Goal: Navigation & Orientation: Find specific page/section

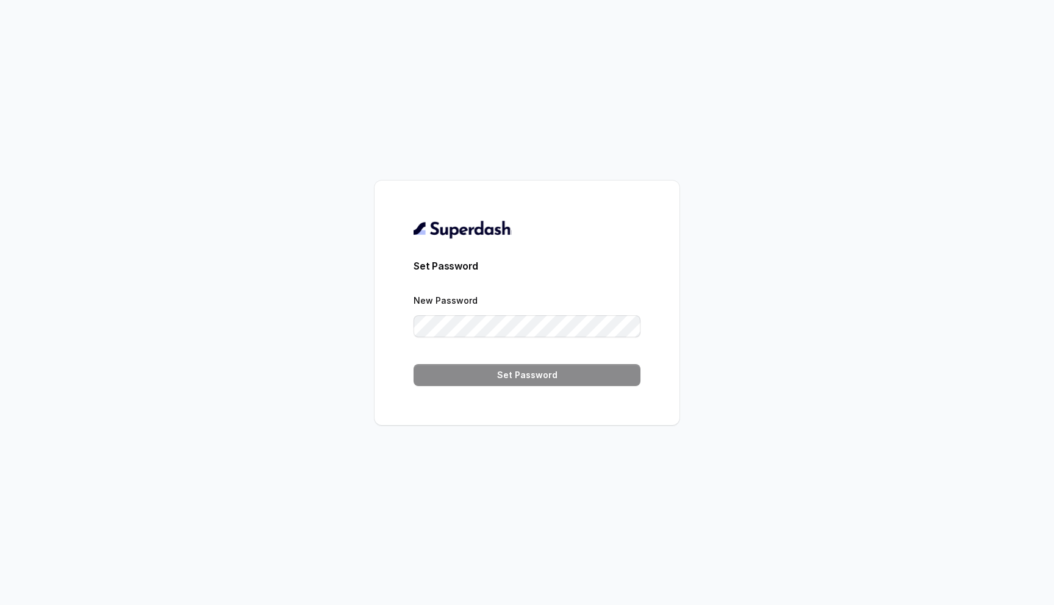
click at [664, 139] on div "Set Password New Password Set Password" at bounding box center [527, 302] width 1054 height 605
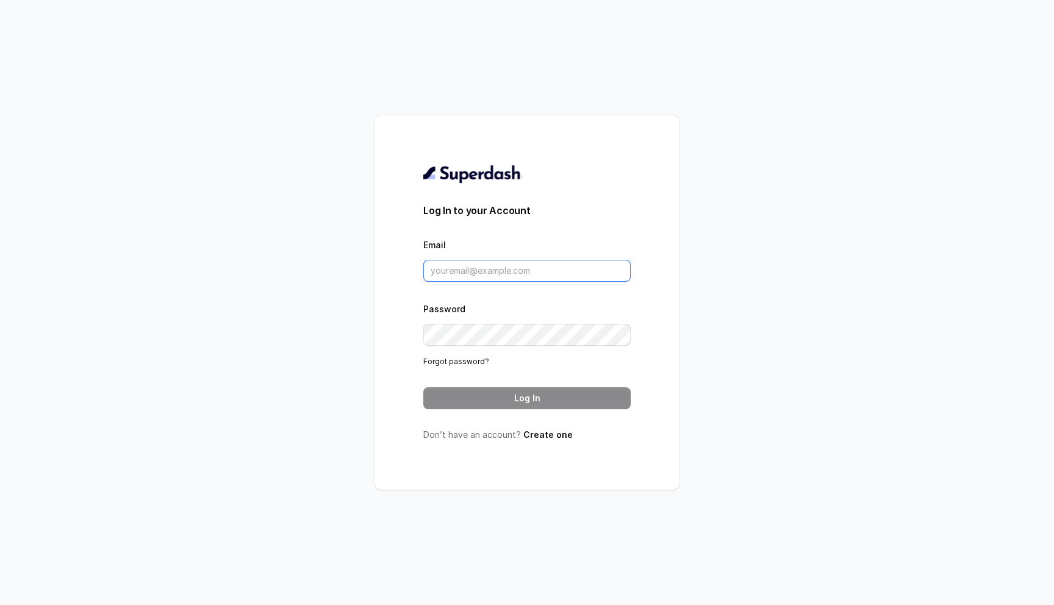
click at [521, 270] on input "Email" at bounding box center [526, 271] width 207 height 22
click at [573, 233] on form "Log In to your Account Email Password Forgot password? Log In" at bounding box center [526, 306] width 207 height 206
click at [592, 221] on form "Log In to your Account Email Password Forgot password? Log In" at bounding box center [526, 306] width 207 height 206
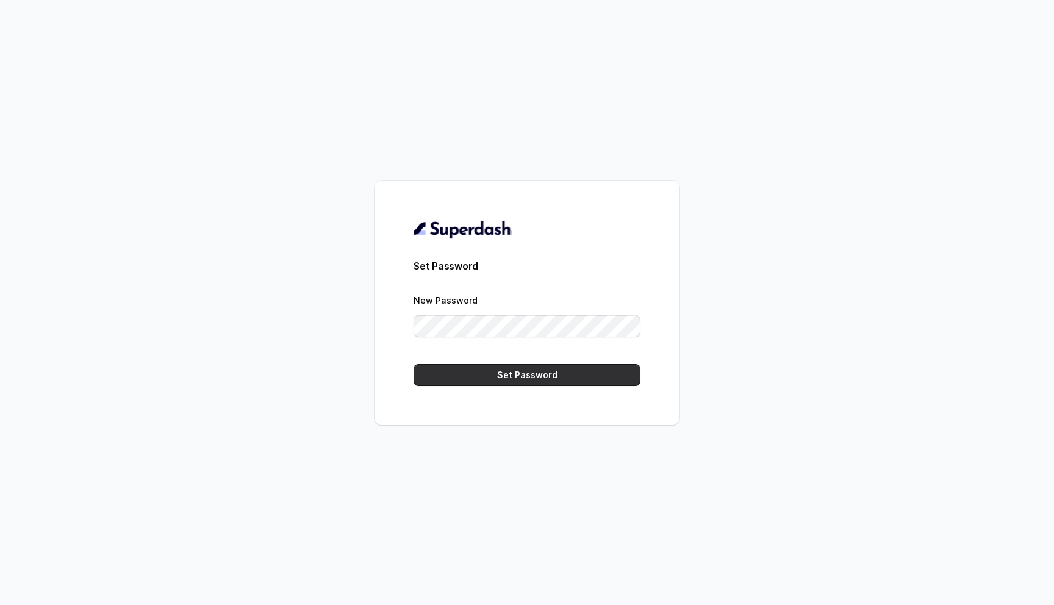
click at [547, 378] on button "Set Password" at bounding box center [527, 375] width 227 height 22
click at [365, 307] on div "Set Password New Password Set Password" at bounding box center [527, 302] width 1054 height 605
click at [464, 372] on button "Set Password" at bounding box center [527, 375] width 227 height 22
click at [505, 369] on button "Set Password" at bounding box center [527, 375] width 227 height 22
click at [568, 378] on button "Set Password" at bounding box center [527, 375] width 227 height 22
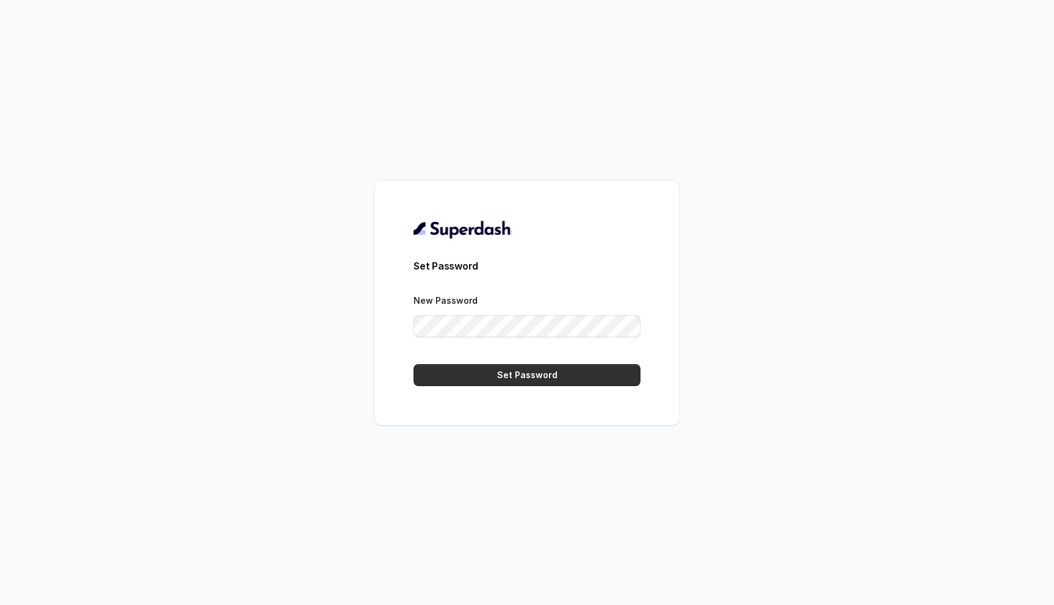
click at [481, 374] on button "Set Password" at bounding box center [527, 375] width 227 height 22
click at [515, 376] on button "Set Password" at bounding box center [527, 375] width 227 height 22
click at [506, 376] on button "Set Password" at bounding box center [527, 375] width 227 height 22
click at [573, 380] on button "Set Password" at bounding box center [527, 375] width 227 height 22
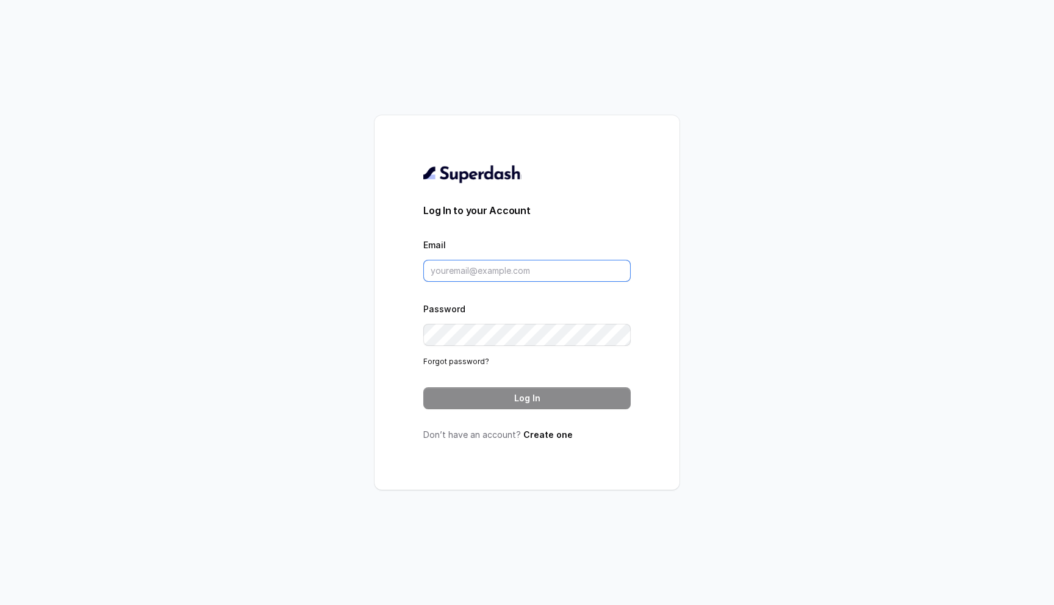
click at [546, 268] on input "Email" at bounding box center [526, 271] width 207 height 22
type input "chirag.garg@codingninjas.com"
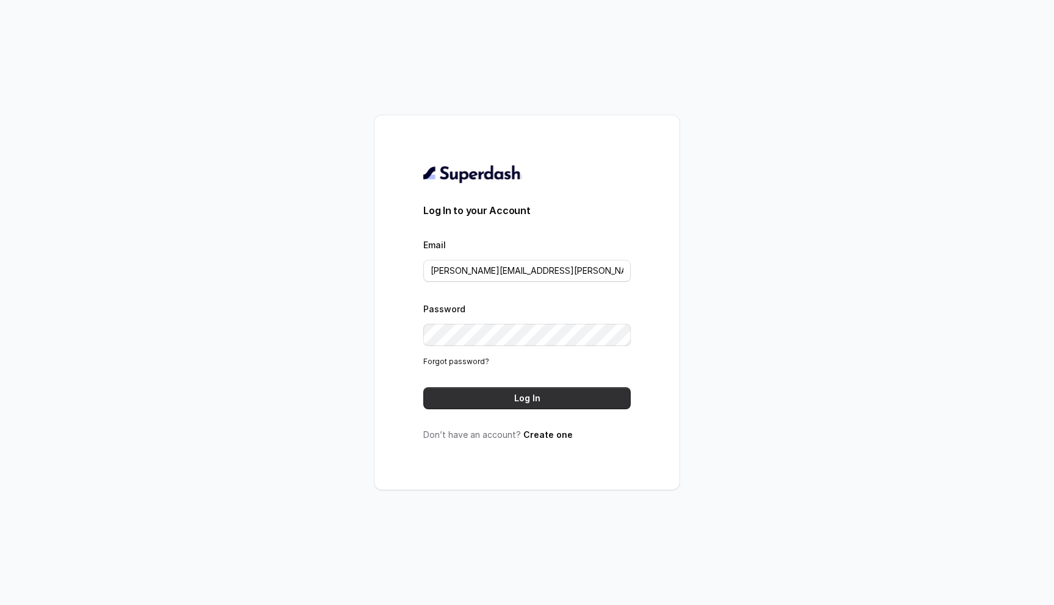
click at [503, 396] on button "Log In" at bounding box center [526, 398] width 207 height 22
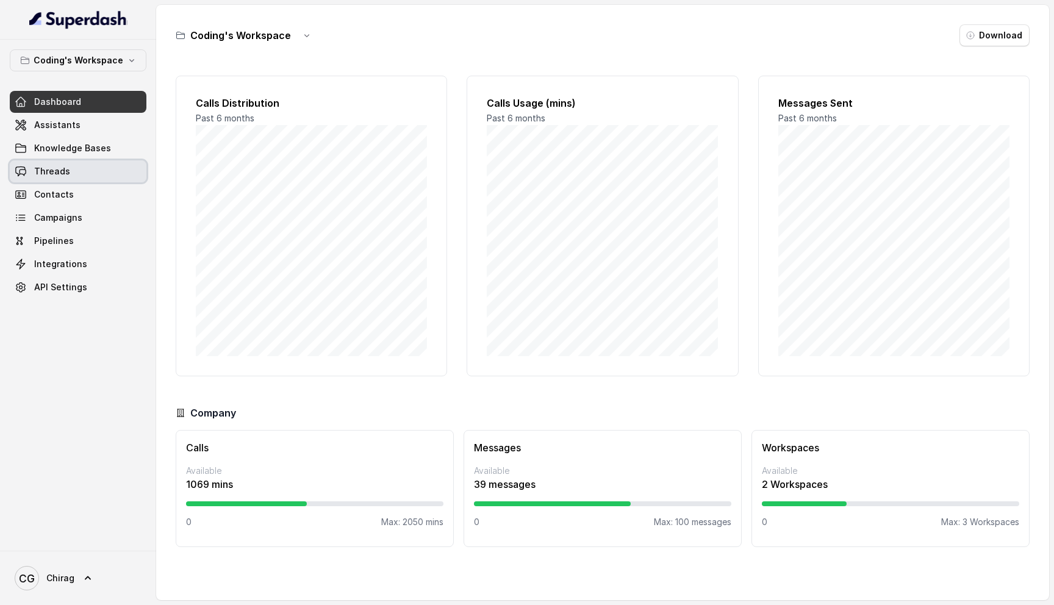
click at [77, 172] on link "Threads" at bounding box center [78, 171] width 137 height 22
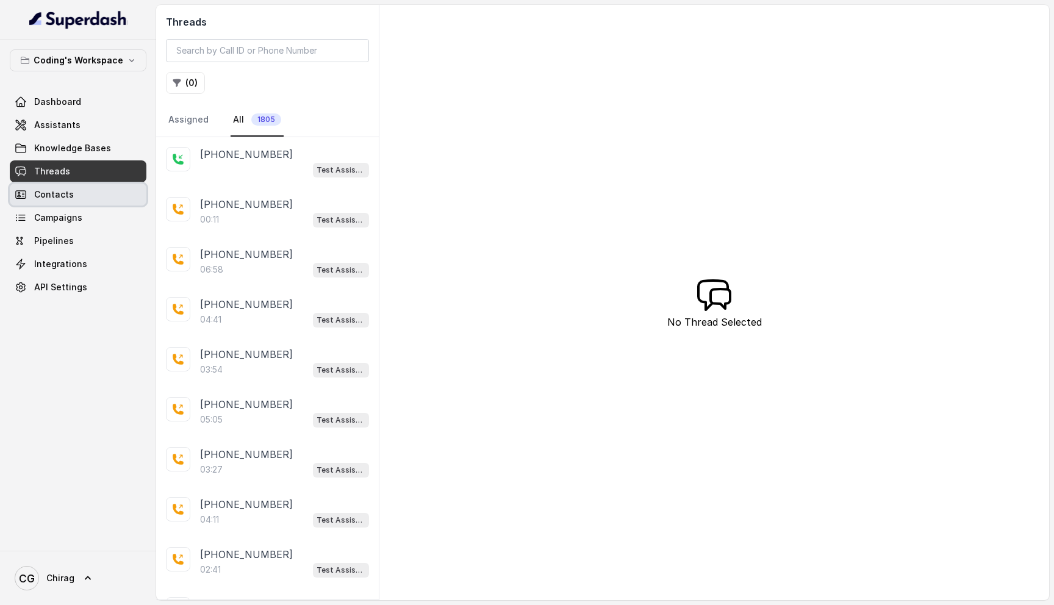
click at [76, 190] on link "Contacts" at bounding box center [78, 195] width 137 height 22
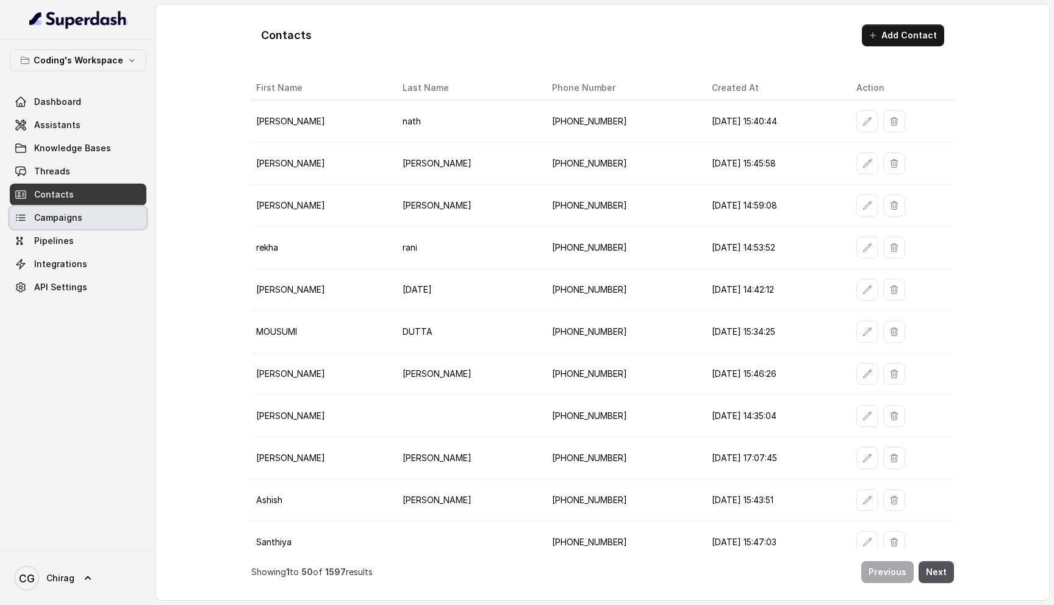
click at [106, 223] on link "Campaigns" at bounding box center [78, 218] width 137 height 22
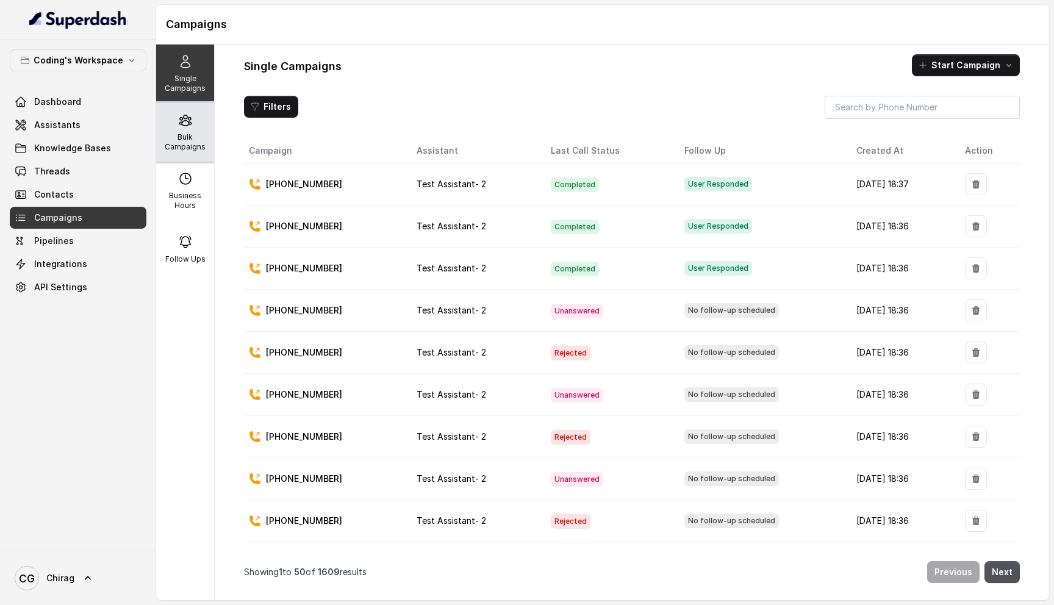
click at [184, 136] on p "Bulk Campaigns" at bounding box center [185, 142] width 48 height 20
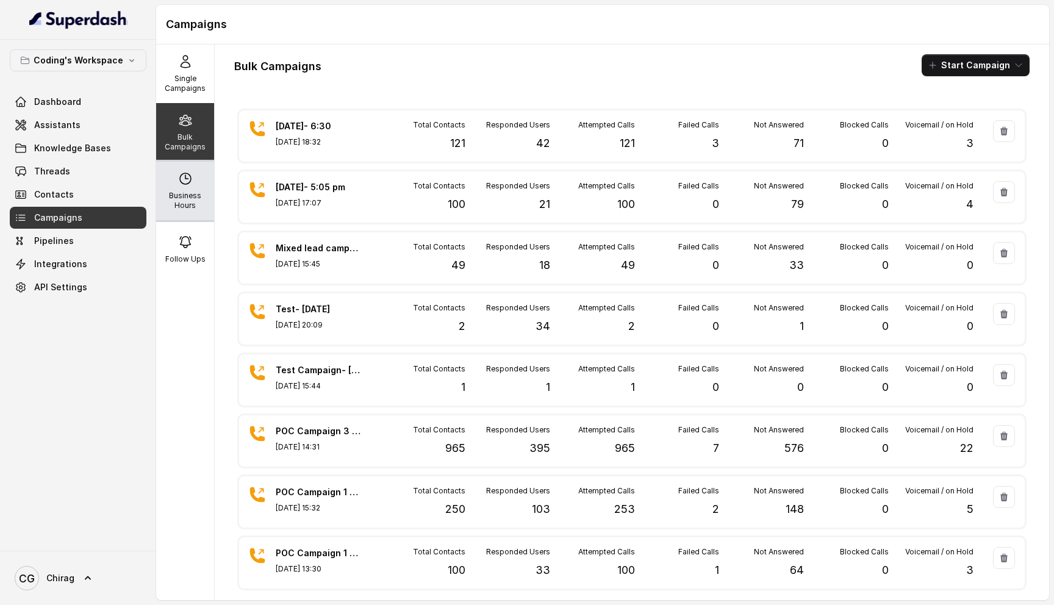
click at [189, 201] on p "Business Hours" at bounding box center [185, 201] width 48 height 20
select select "Asia/Kolkata"
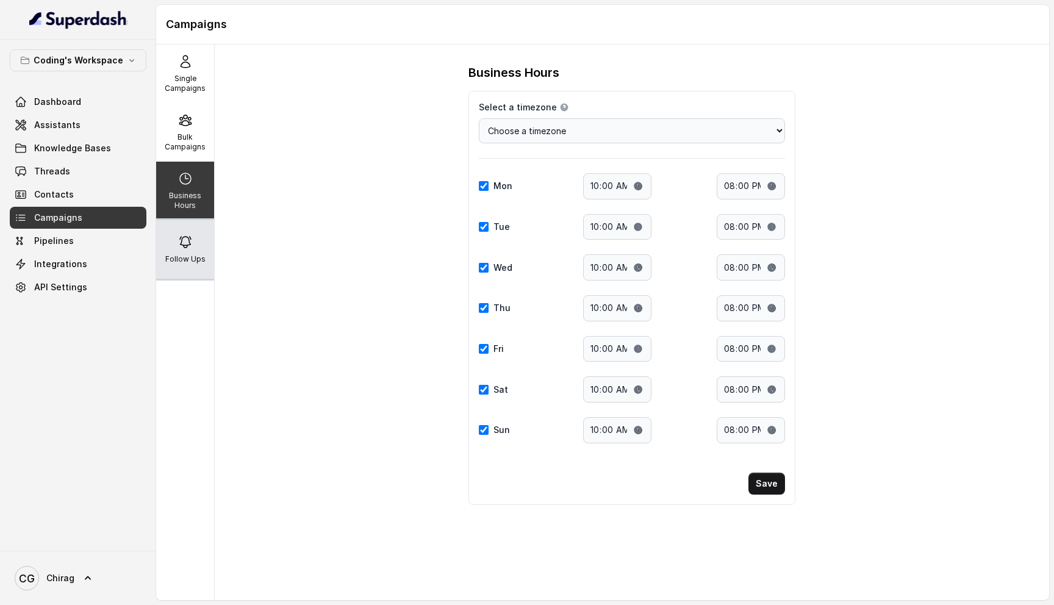
click at [187, 251] on div "Follow Ups" at bounding box center [185, 249] width 58 height 59
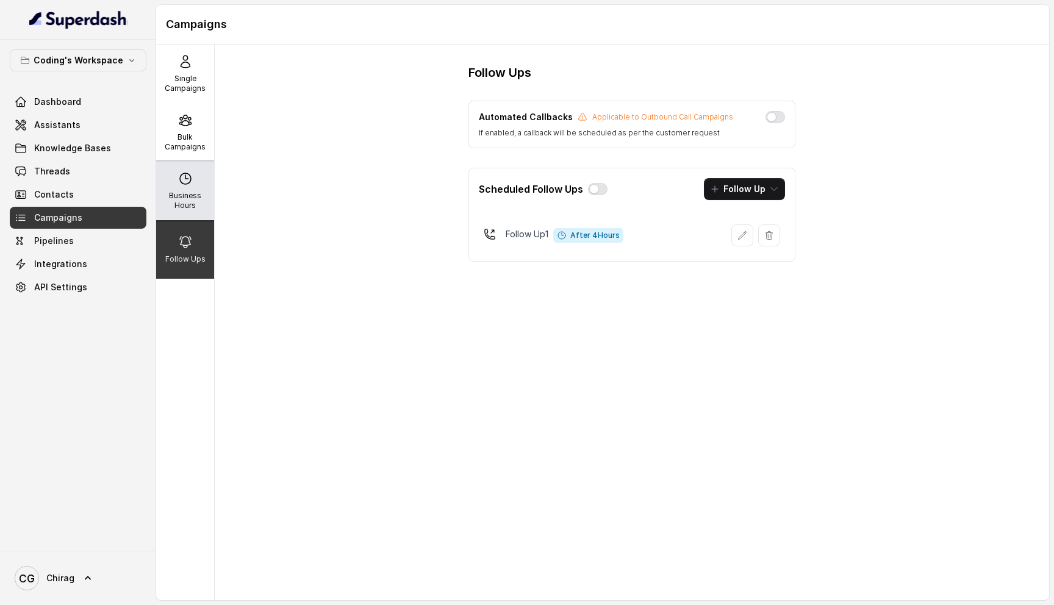
click at [184, 211] on div "Business Hours" at bounding box center [185, 191] width 58 height 59
select select "Asia/Kolkata"
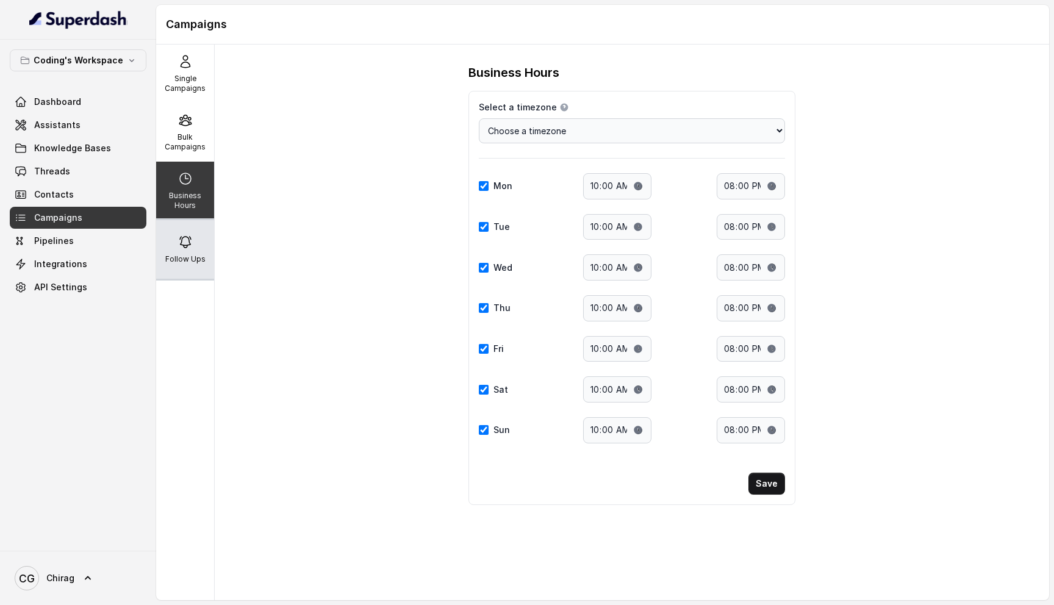
click at [194, 244] on div "Follow Ups" at bounding box center [185, 249] width 58 height 59
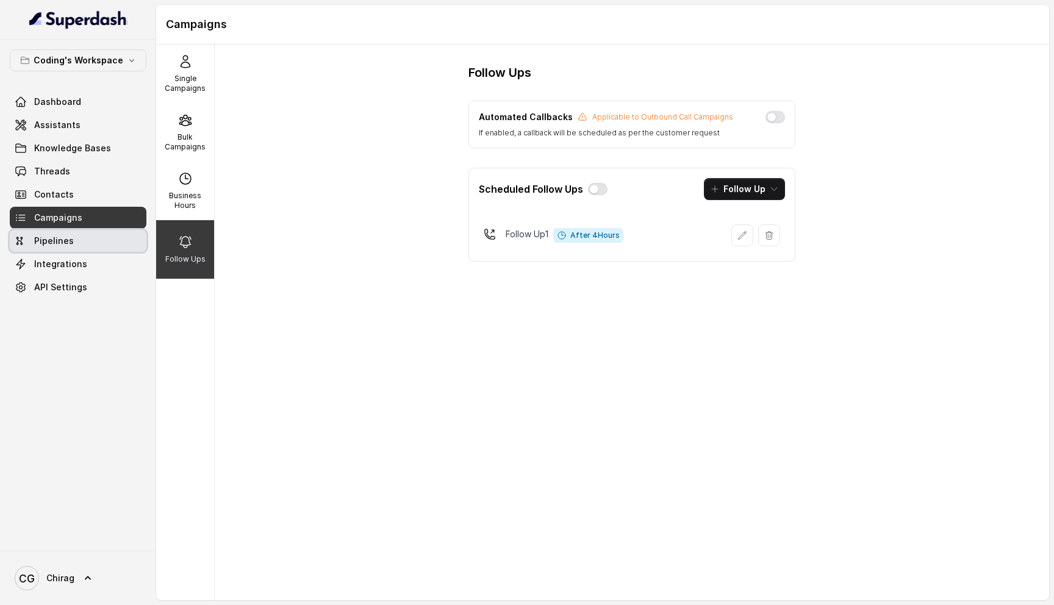
click at [57, 232] on link "Pipelines" at bounding box center [78, 241] width 137 height 22
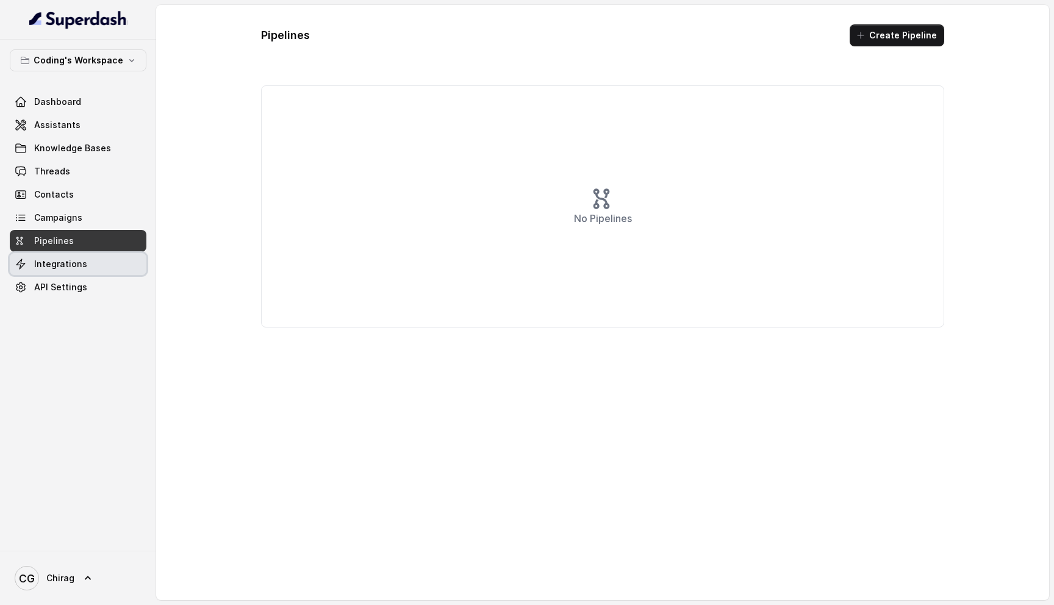
click at [124, 265] on link "Integrations" at bounding box center [78, 264] width 137 height 22
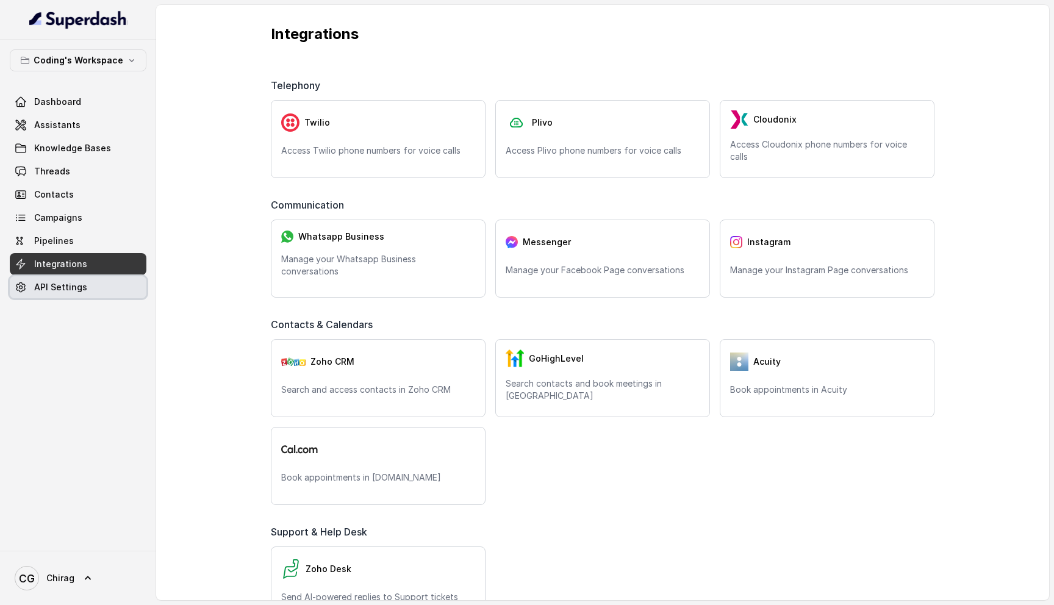
click at [85, 291] on link "API Settings" at bounding box center [78, 287] width 137 height 22
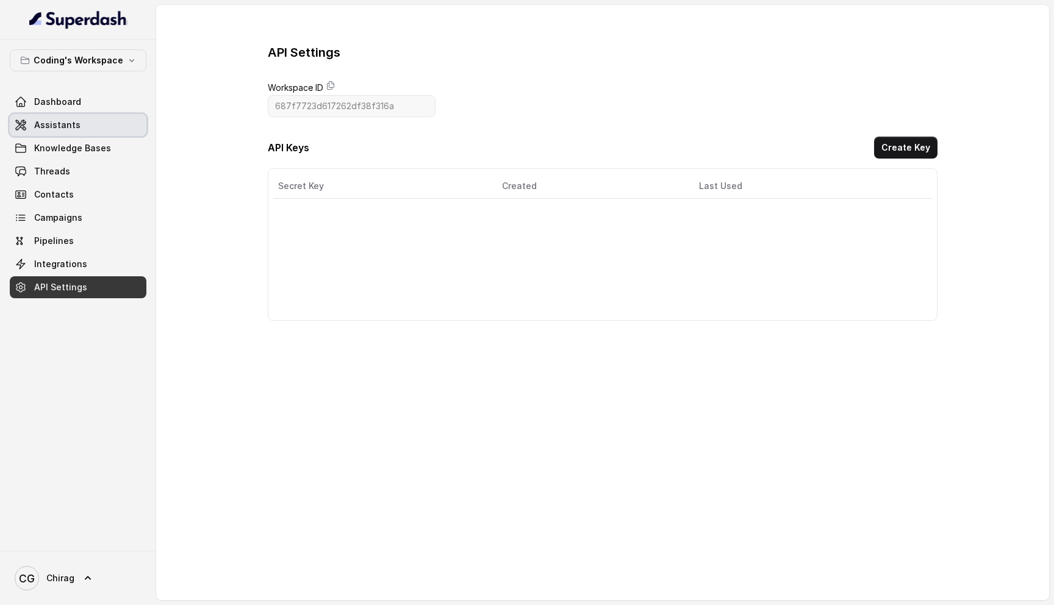
click at [106, 114] on link "Assistants" at bounding box center [78, 125] width 137 height 22
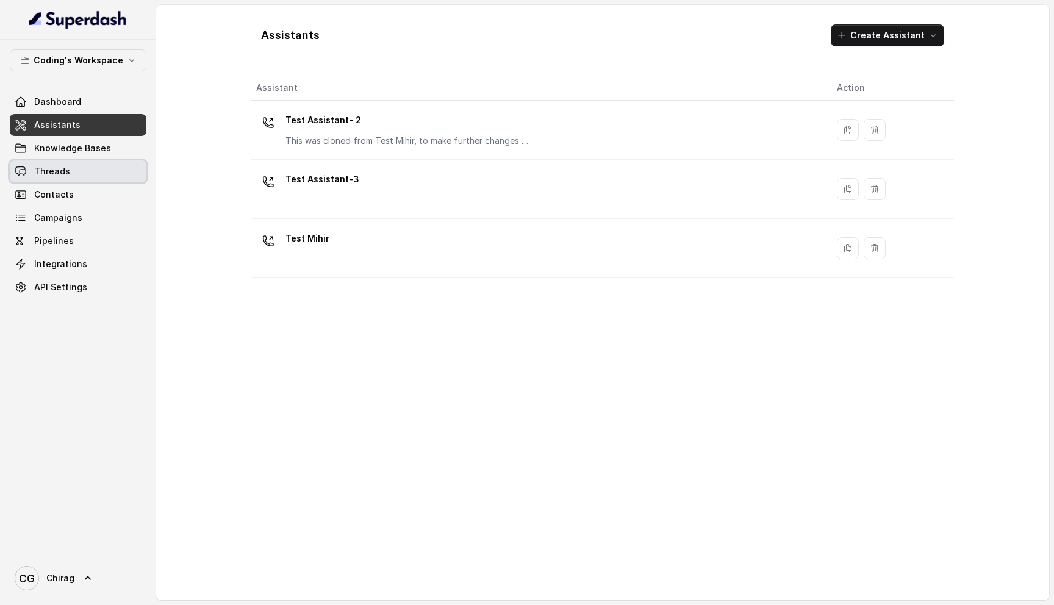
click at [123, 162] on link "Threads" at bounding box center [78, 171] width 137 height 22
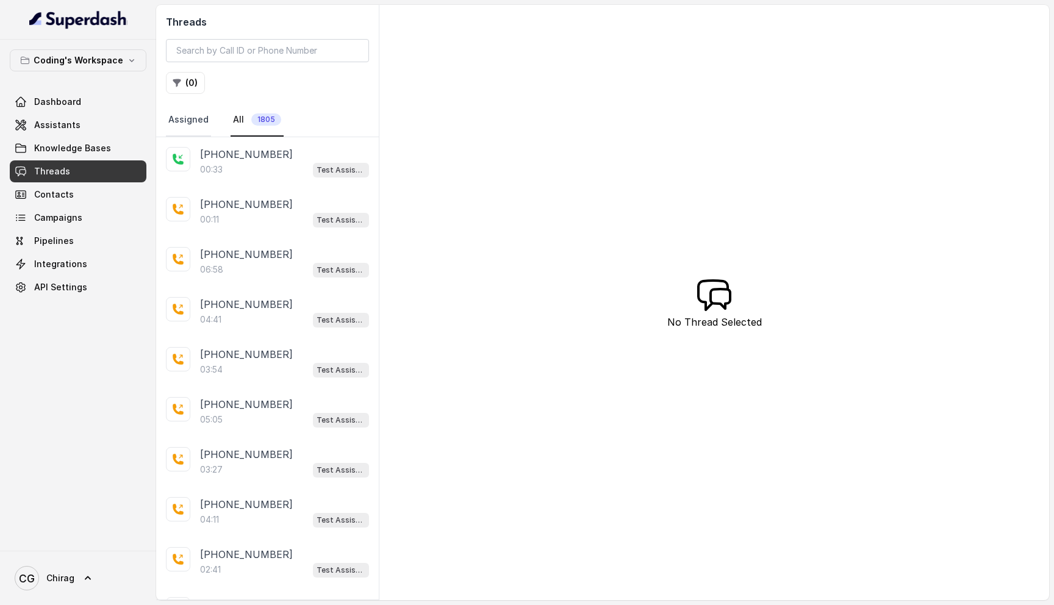
click at [179, 118] on link "Assigned" at bounding box center [188, 120] width 45 height 33
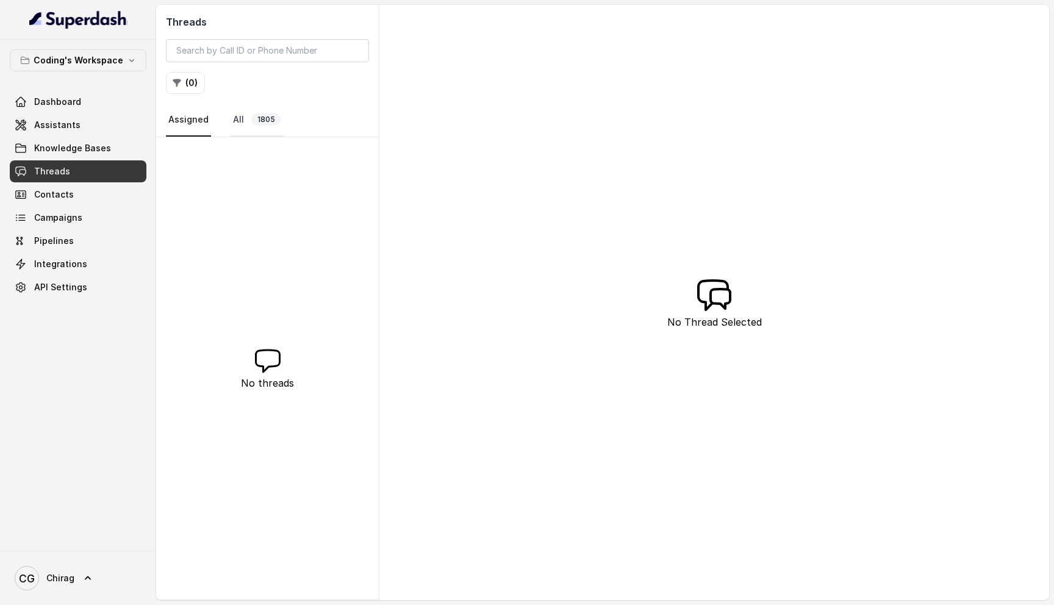
click at [245, 120] on link "All 1805" at bounding box center [257, 120] width 53 height 33
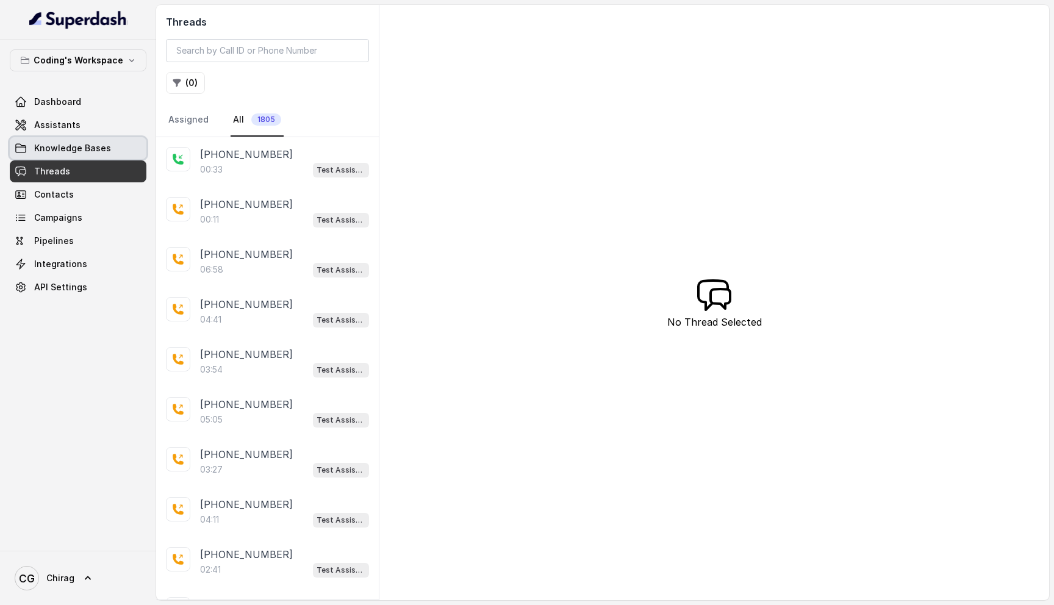
click at [102, 151] on span "Knowledge Bases" at bounding box center [72, 148] width 77 height 12
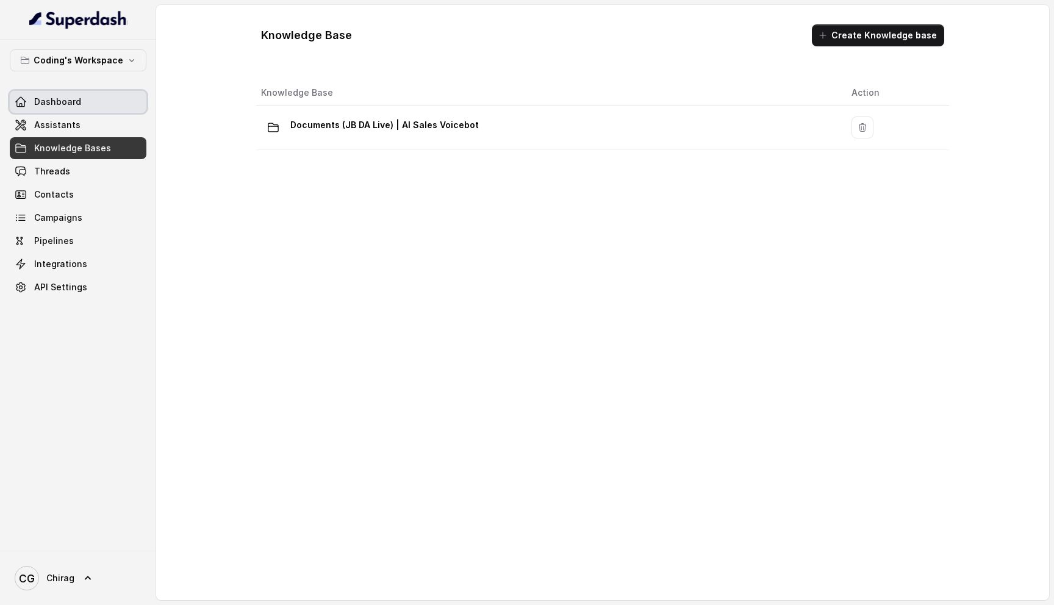
click at [109, 109] on link "Dashboard" at bounding box center [78, 102] width 137 height 22
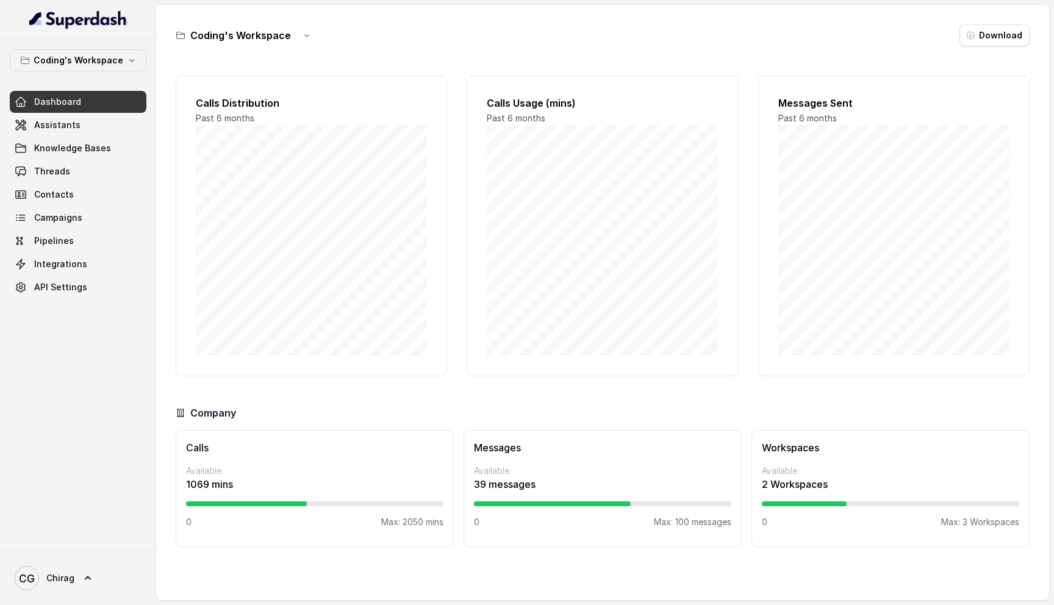
click at [553, 480] on p "39 messages" at bounding box center [602, 484] width 257 height 15
